Goal: Transaction & Acquisition: Obtain resource

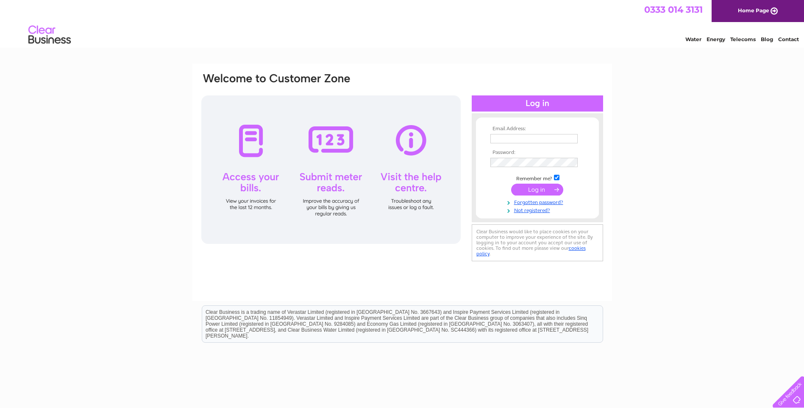
type input "[EMAIL_ADDRESS][DOMAIN_NAME]"
click at [539, 191] on input "submit" at bounding box center [537, 190] width 52 height 12
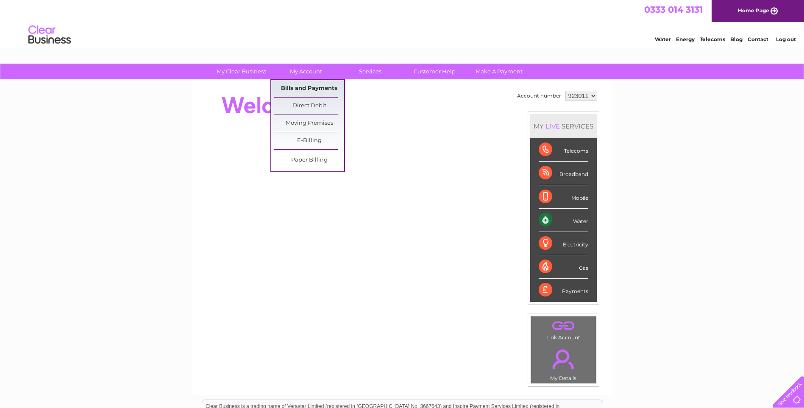
click at [308, 84] on link "Bills and Payments" at bounding box center [309, 88] width 70 height 17
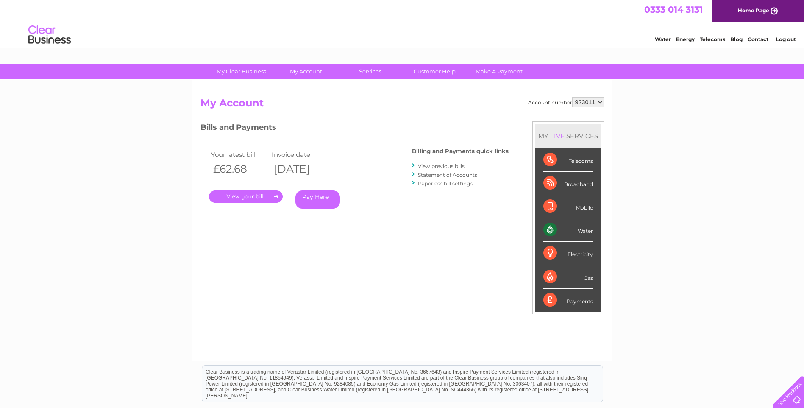
click at [249, 200] on link "." at bounding box center [246, 196] width 74 height 12
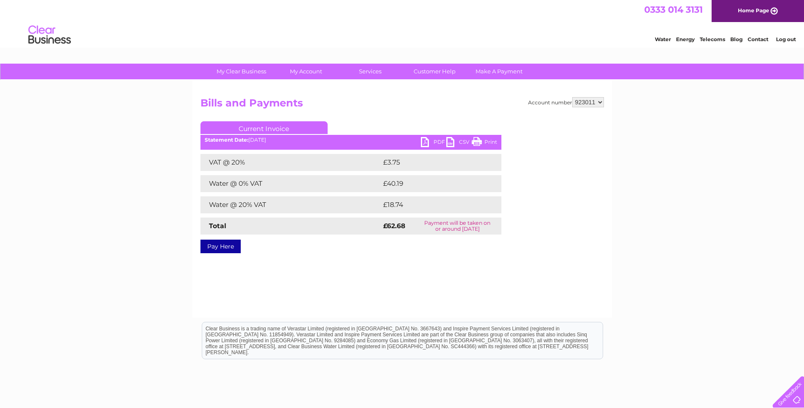
click at [436, 141] on link "PDF" at bounding box center [433, 143] width 25 height 12
